Goal: Task Accomplishment & Management: Manage account settings

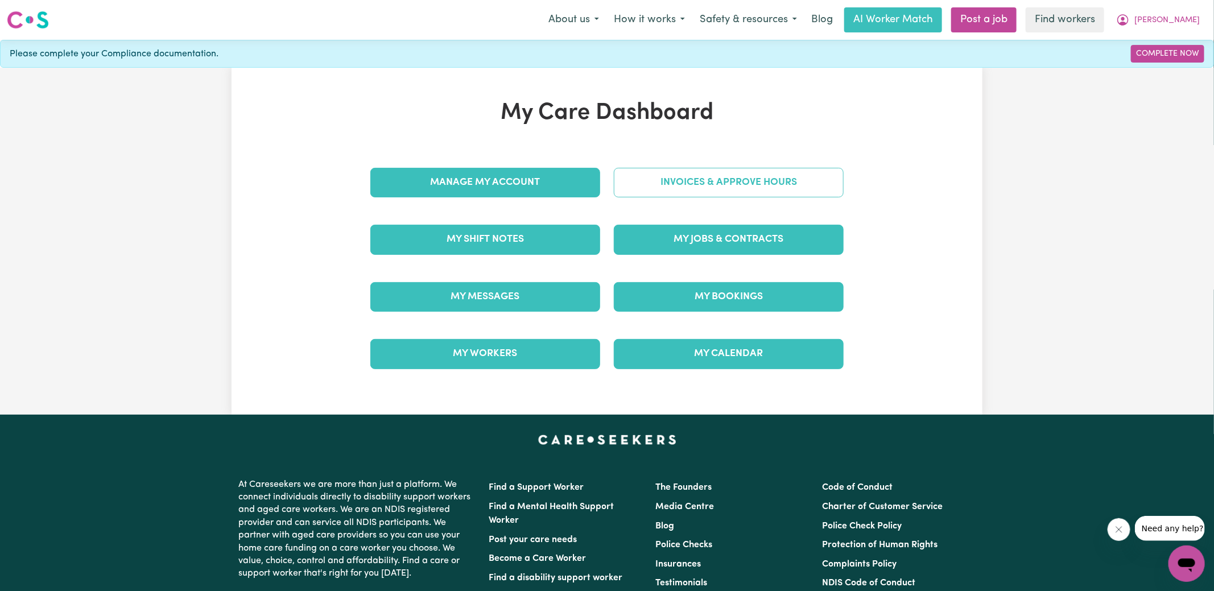
click at [634, 179] on link "Invoices & Approve Hours" at bounding box center [729, 183] width 230 height 30
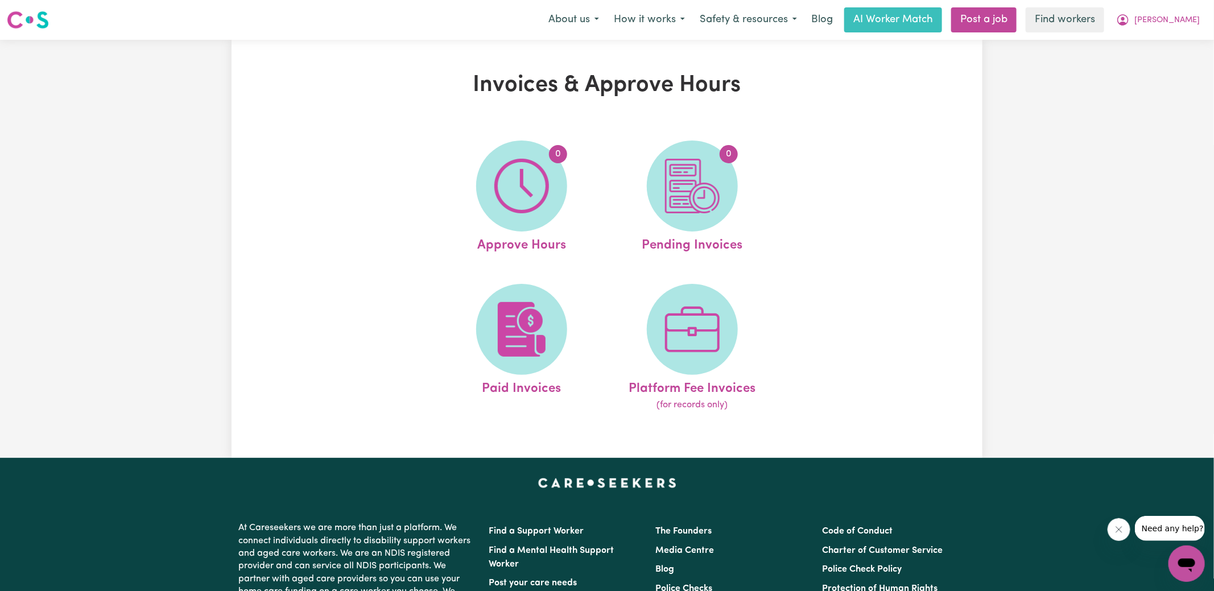
click at [534, 188] on img at bounding box center [521, 186] width 55 height 55
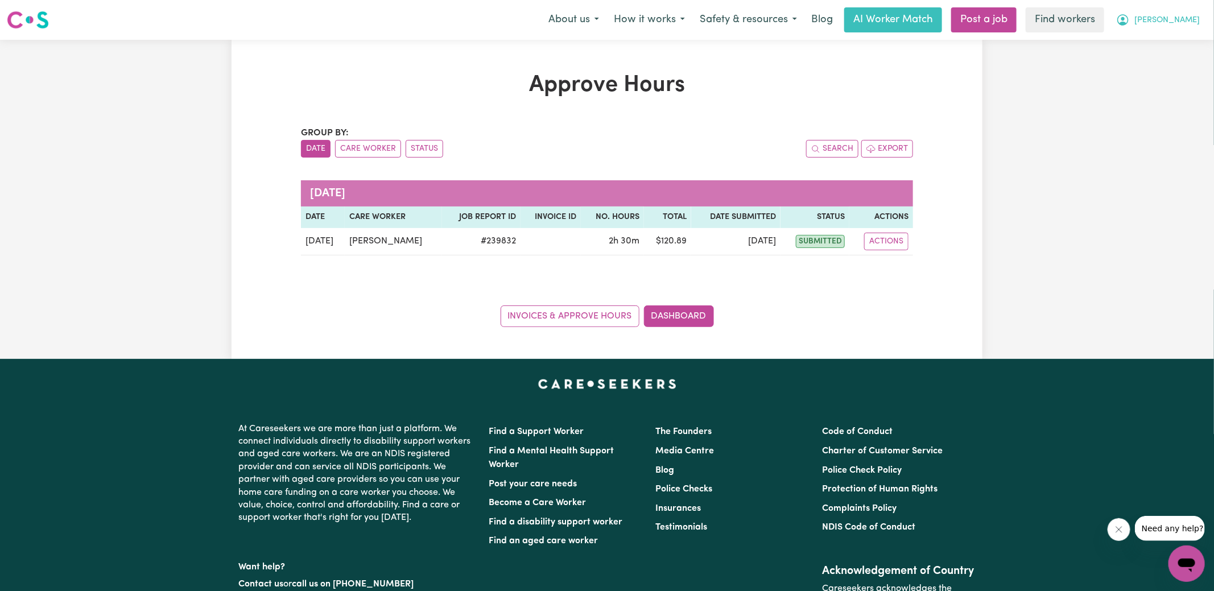
click at [1155, 18] on button "[PERSON_NAME]" at bounding box center [1158, 20] width 98 height 24
click at [1147, 72] on link "Logout" at bounding box center [1162, 66] width 90 height 22
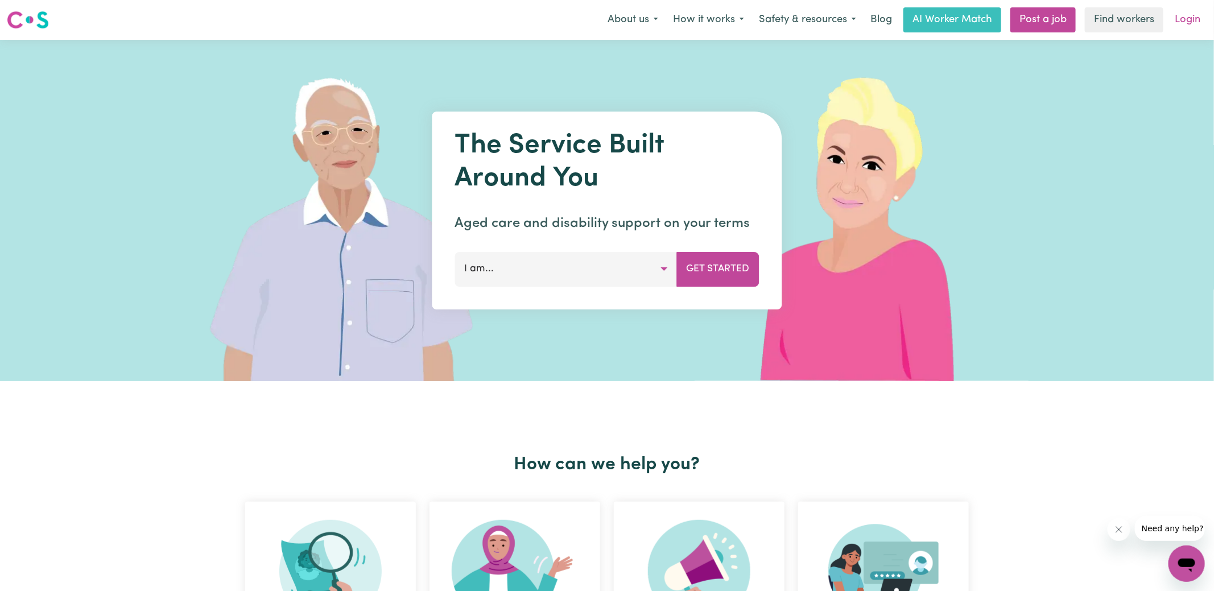
click at [1192, 19] on link "Login" at bounding box center [1187, 19] width 39 height 25
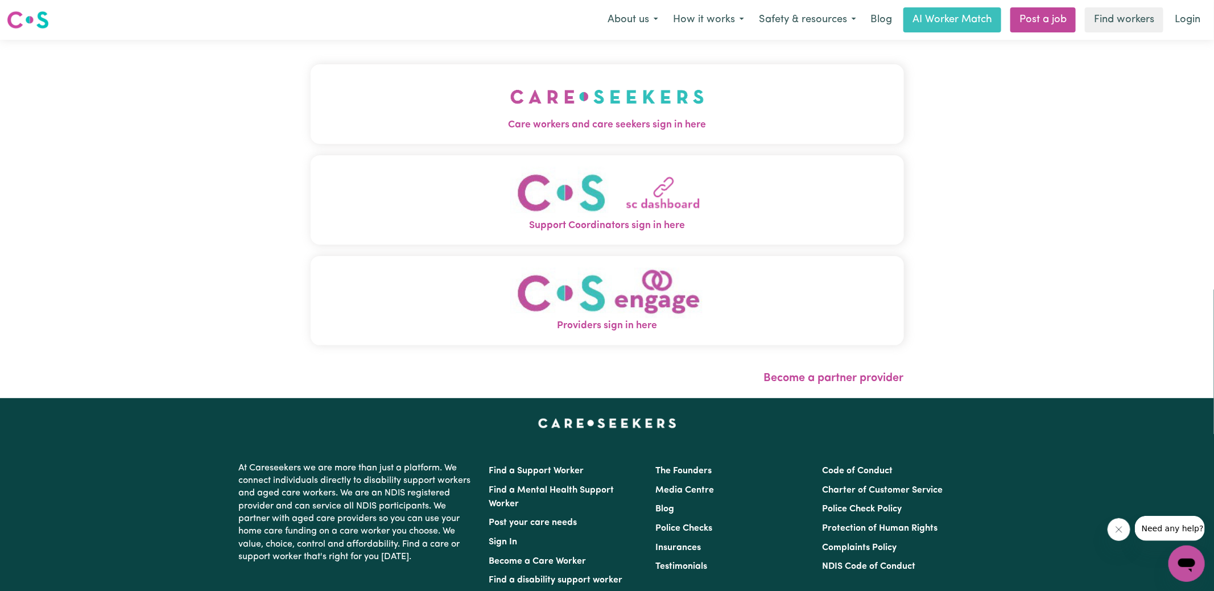
click at [578, 109] on img "Care workers and care seekers sign in here" at bounding box center [607, 97] width 194 height 42
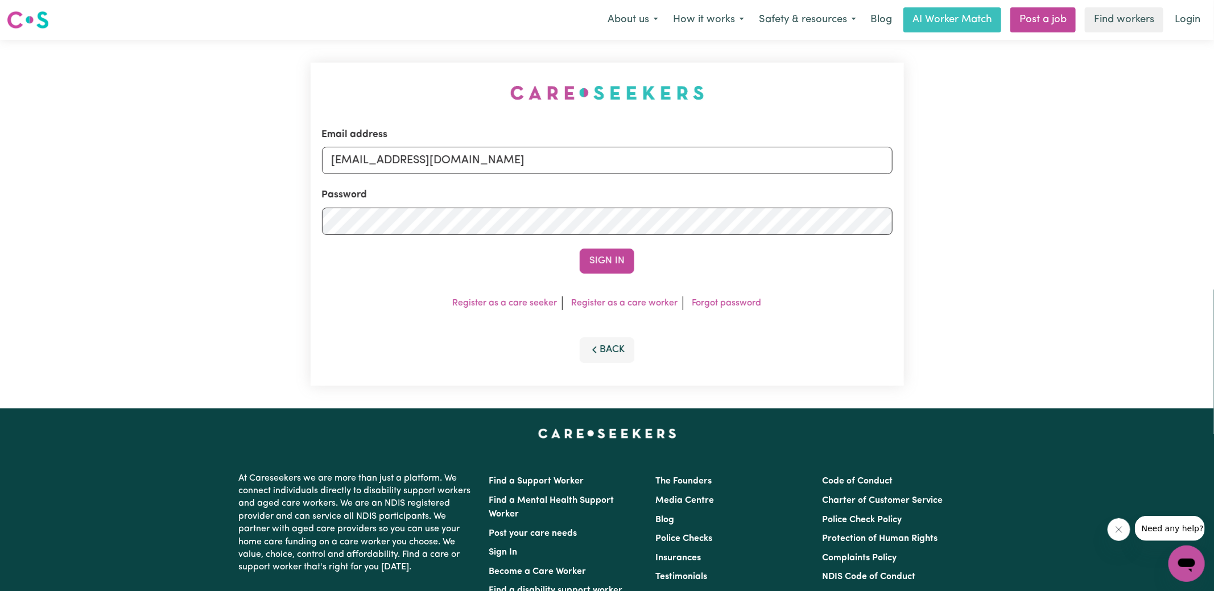
drag, startPoint x: 335, startPoint y: 55, endPoint x: 379, endPoint y: 81, distance: 51.0
click at [334, 55] on div "Email address [EMAIL_ADDRESS][DOMAIN_NAME] Password Sign In Register as a care …" at bounding box center [607, 224] width 607 height 369
drag, startPoint x: 389, startPoint y: 159, endPoint x: 1043, endPoint y: 270, distance: 662.9
click at [1043, 270] on div "Email address [EMAIL_ADDRESS][DOMAIN_NAME] Password Sign In Register as a care …" at bounding box center [607, 224] width 1214 height 369
type input "superuser~[EMAIL_ADDRESS][DOMAIN_NAME]"
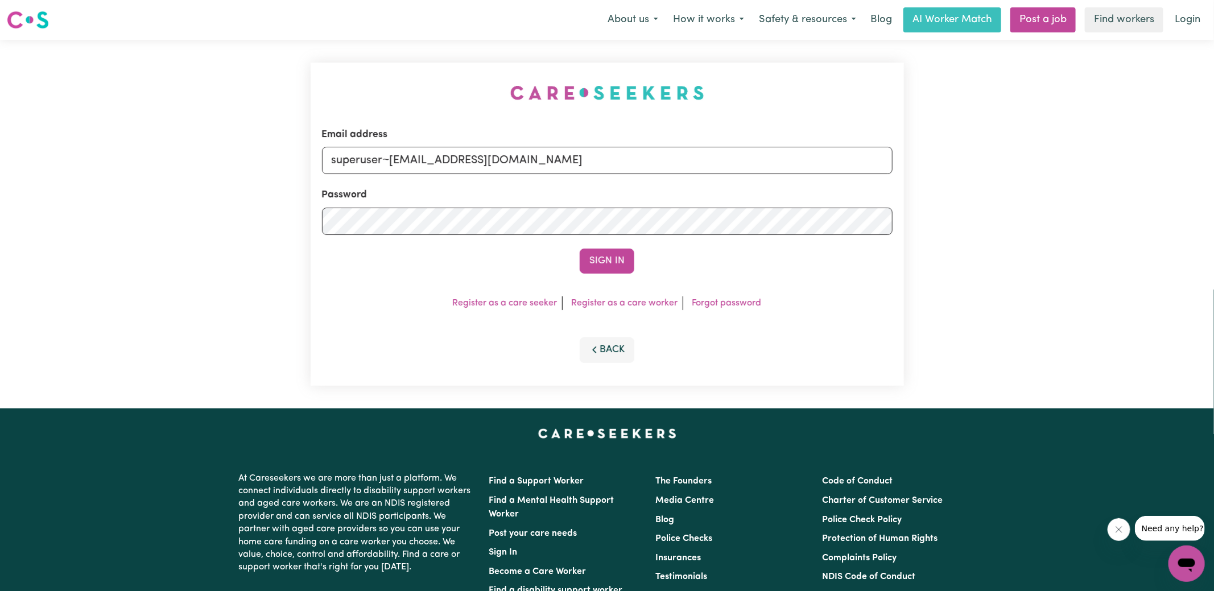
click at [580, 249] on button "Sign In" at bounding box center [607, 261] width 55 height 25
